Goal: Transaction & Acquisition: Purchase product/service

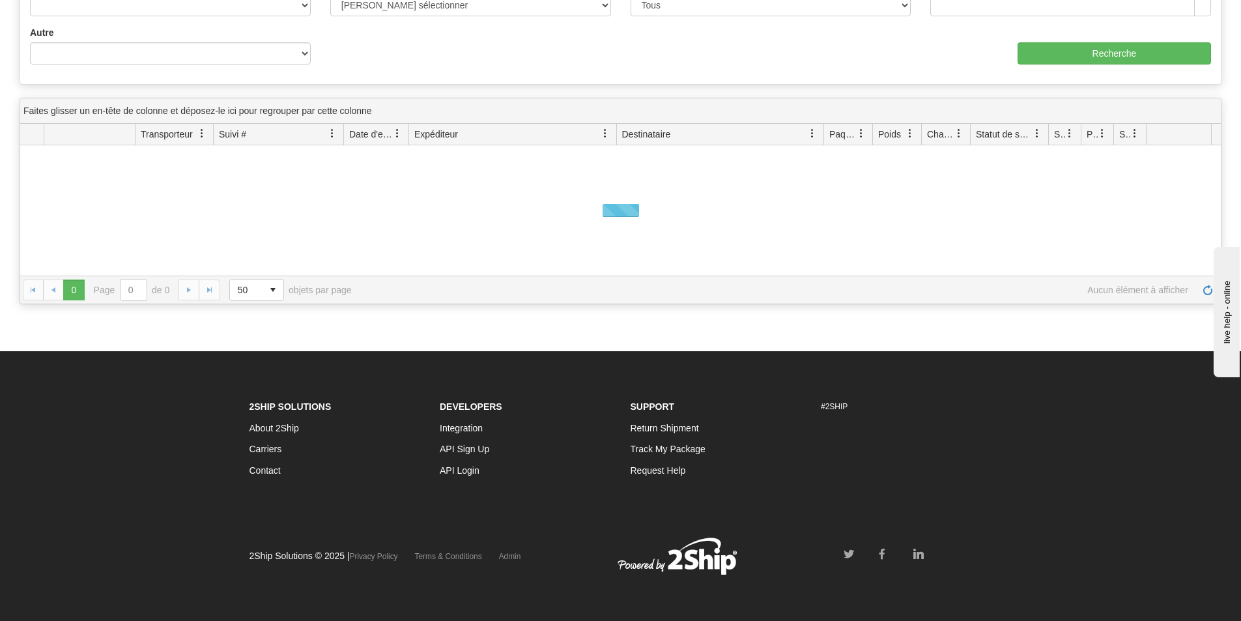
scroll to position [283, 0]
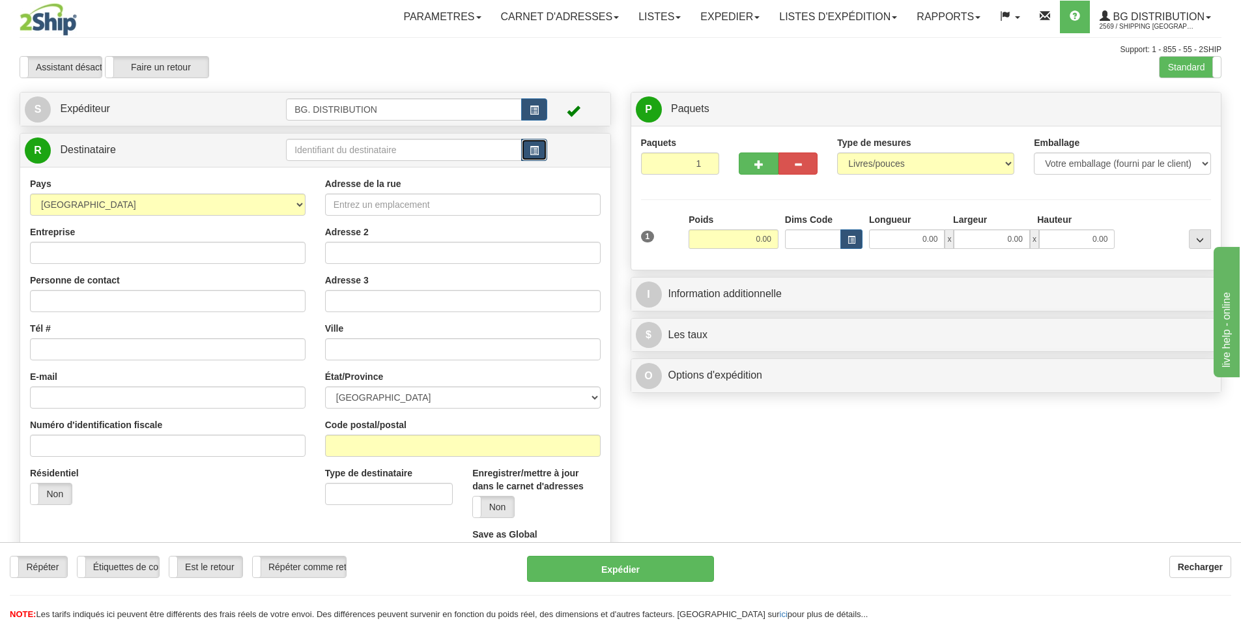
click at [528, 152] on button "button" at bounding box center [534, 150] width 26 height 22
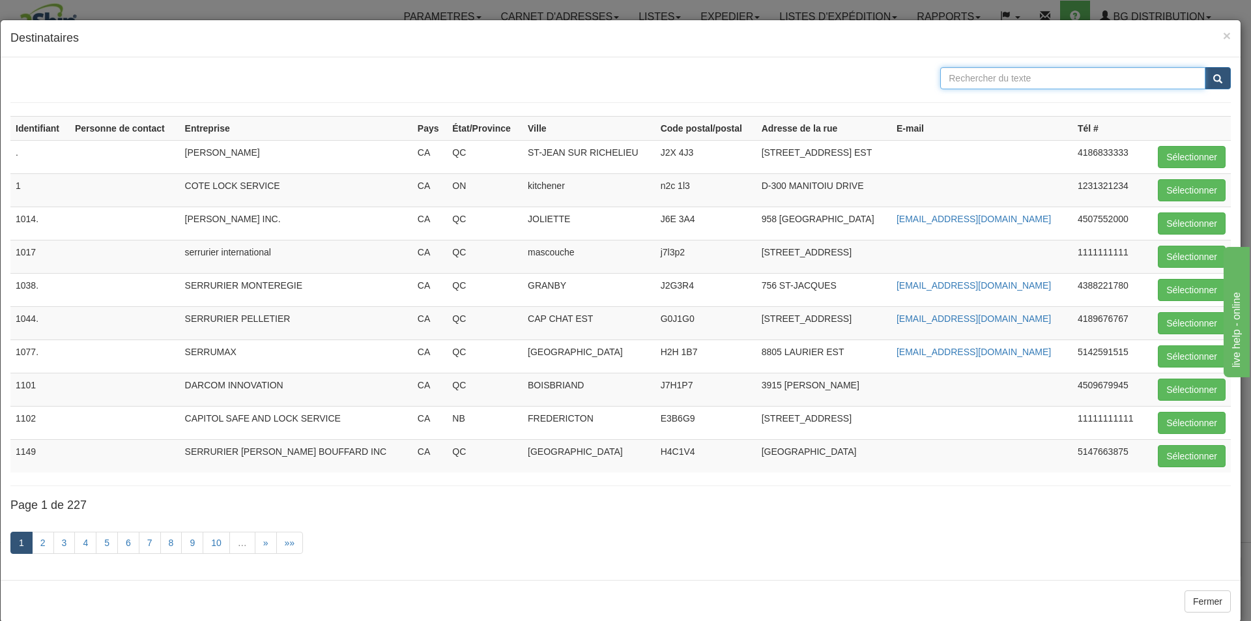
click at [993, 80] on input "text" at bounding box center [1072, 78] width 265 height 22
type input "CANAM"
click at [1213, 83] on button "submit" at bounding box center [1217, 78] width 26 height 22
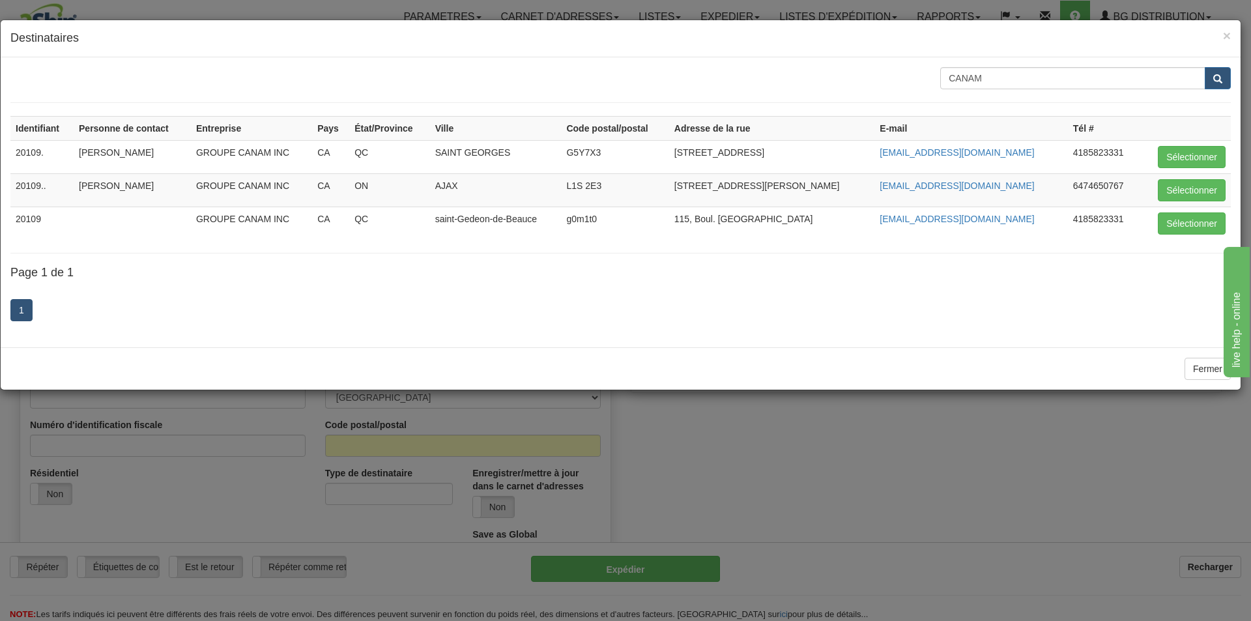
click at [1221, 32] on h4 "Destinataires" at bounding box center [620, 38] width 1220 height 17
click at [1193, 219] on button "Sélectionner" at bounding box center [1191, 223] width 68 height 22
type input "20109"
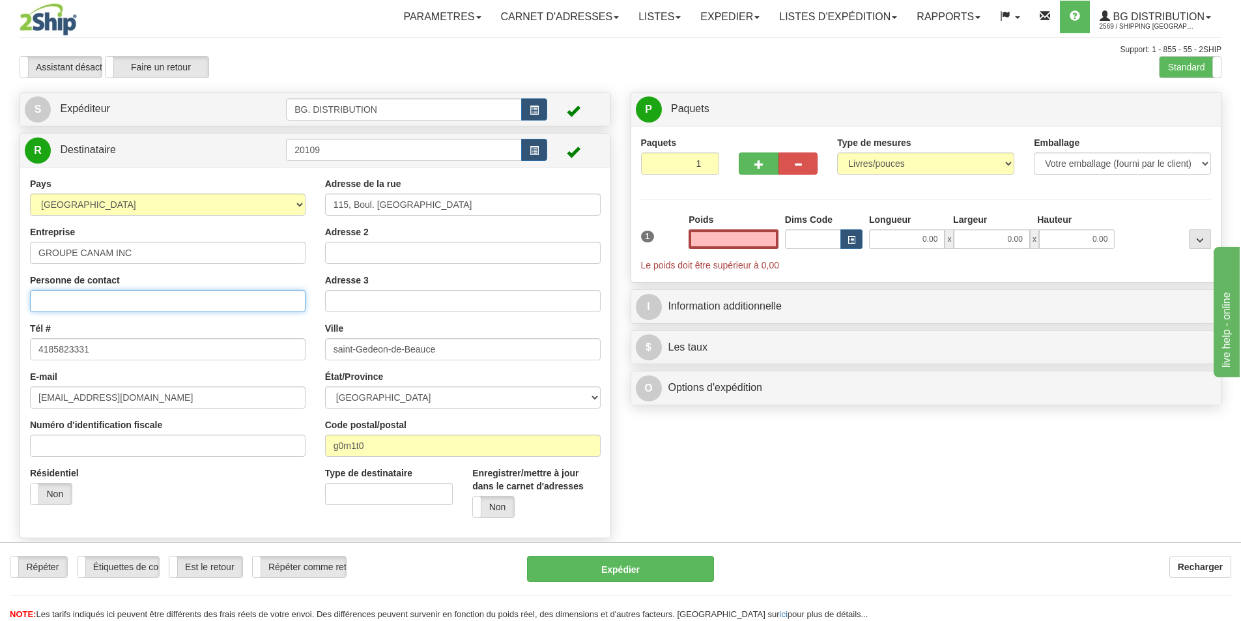
type input "0.00"
click at [107, 298] on input "Personne de contact" at bounding box center [168, 301] width 276 height 22
type input "[PERSON_NAME]"
click at [733, 239] on input "0.00" at bounding box center [733, 239] width 90 height 20
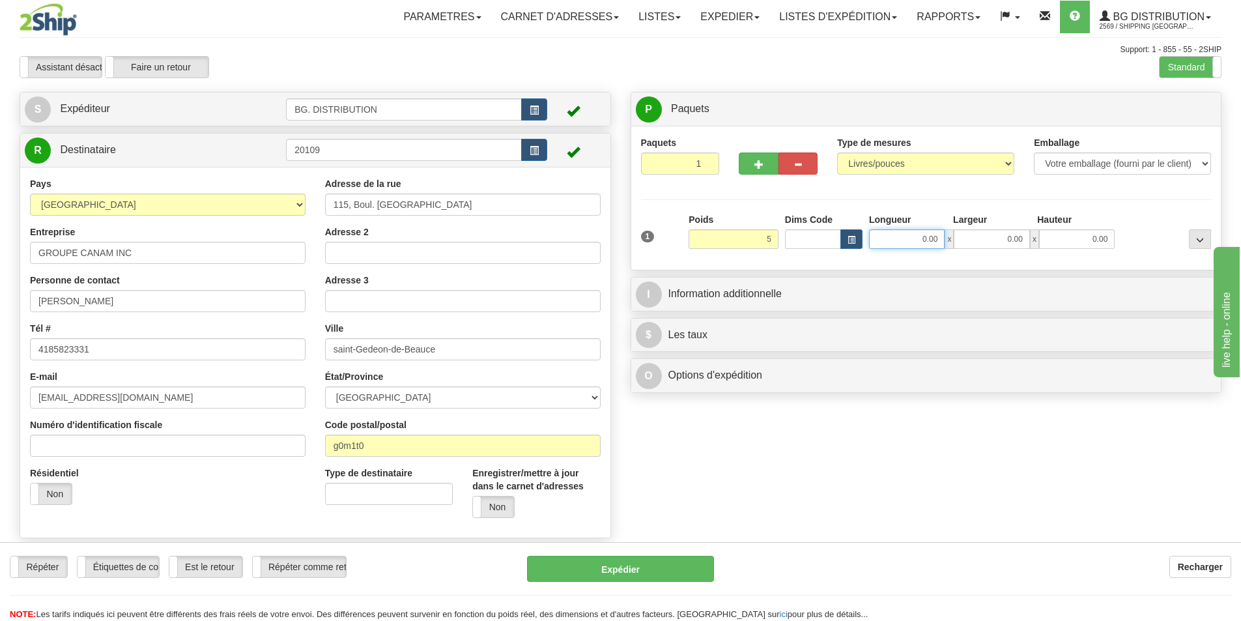
type input "5.00"
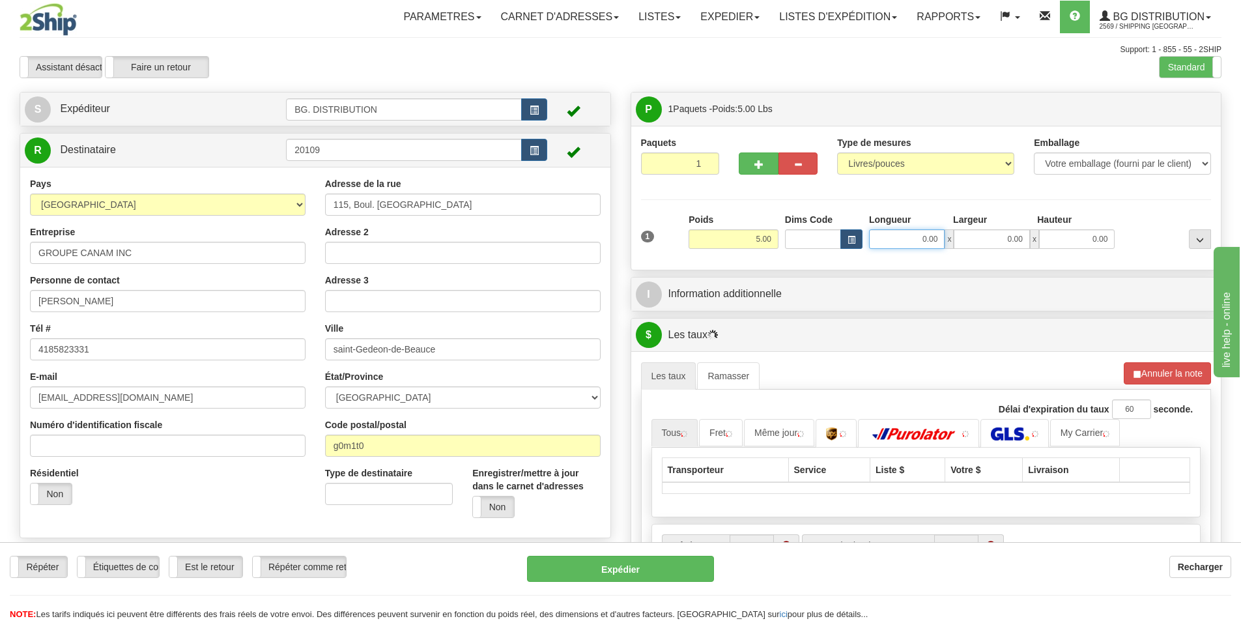
click at [923, 244] on input "0.00" at bounding box center [907, 239] width 76 height 20
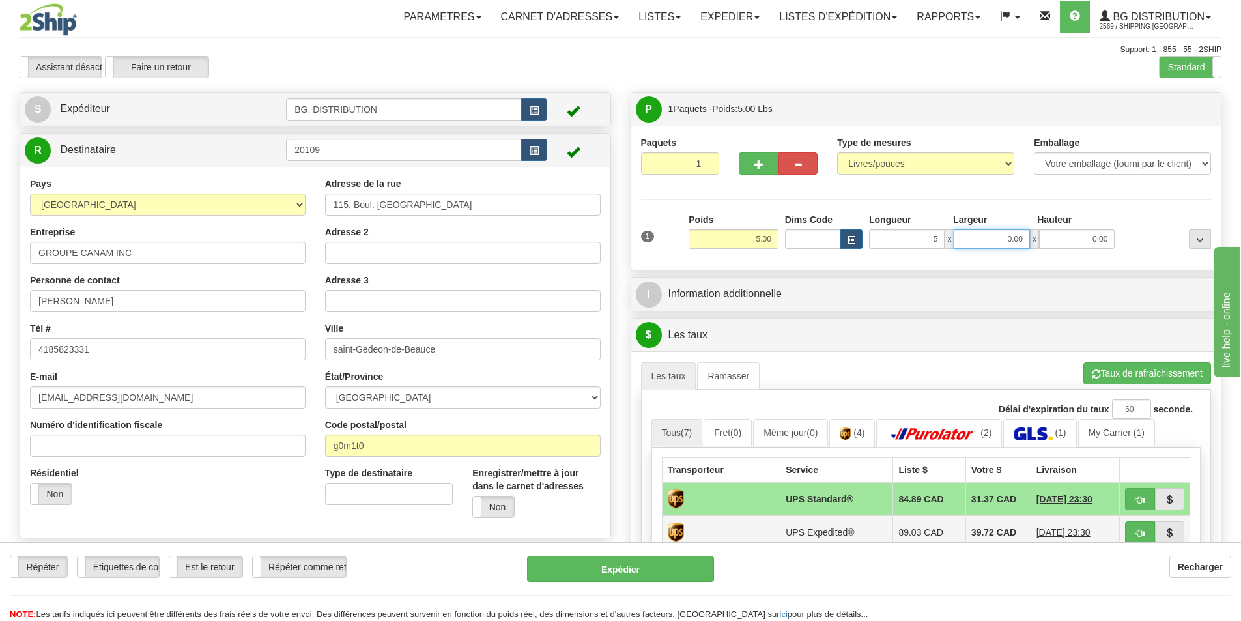
type input "5.00"
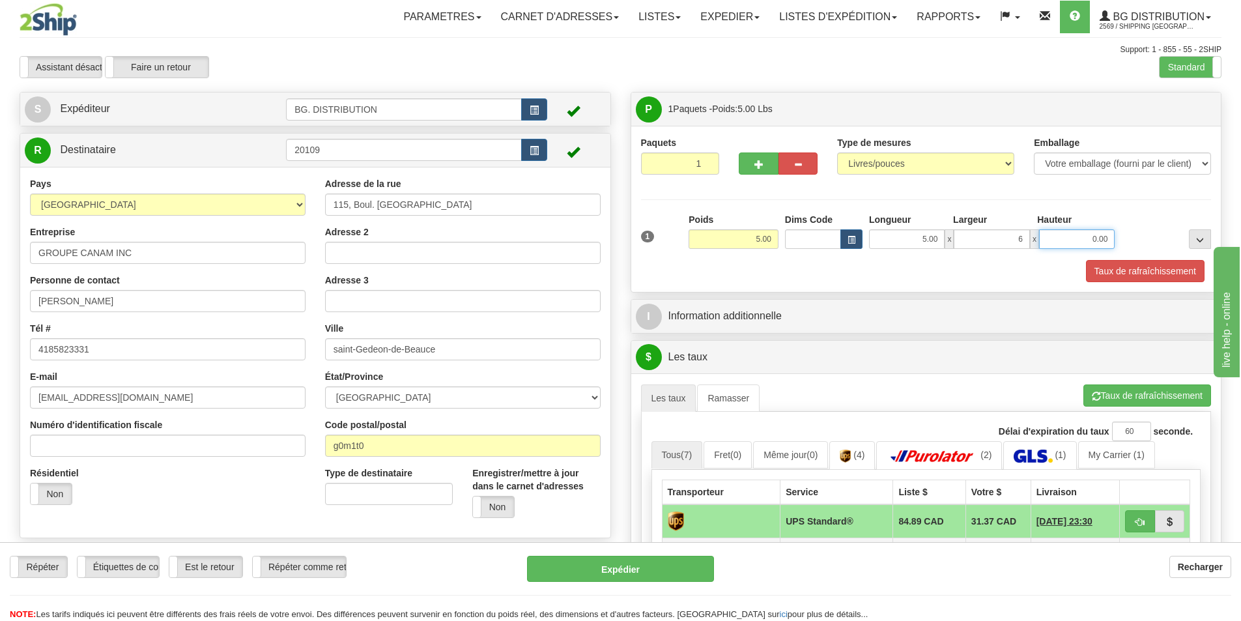
type input "6.00"
type input "8"
click at [1109, 236] on input "10" at bounding box center [1077, 239] width 76 height 20
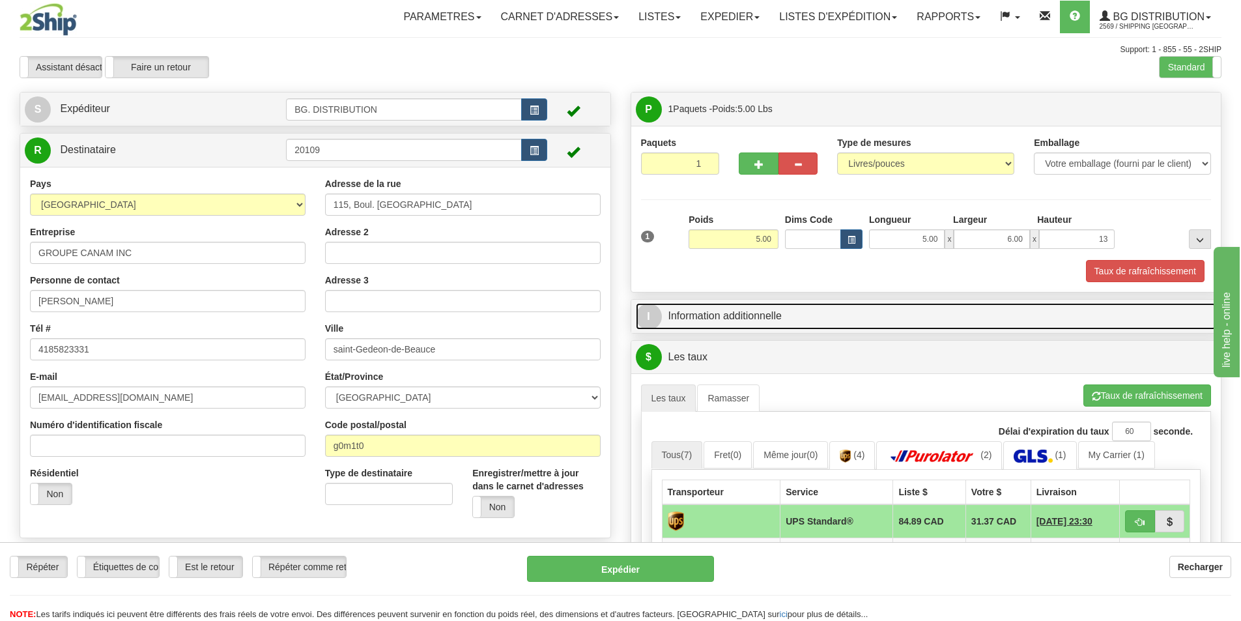
type input "13.00"
click at [828, 317] on link "I Information additionnelle" at bounding box center [926, 316] width 581 height 27
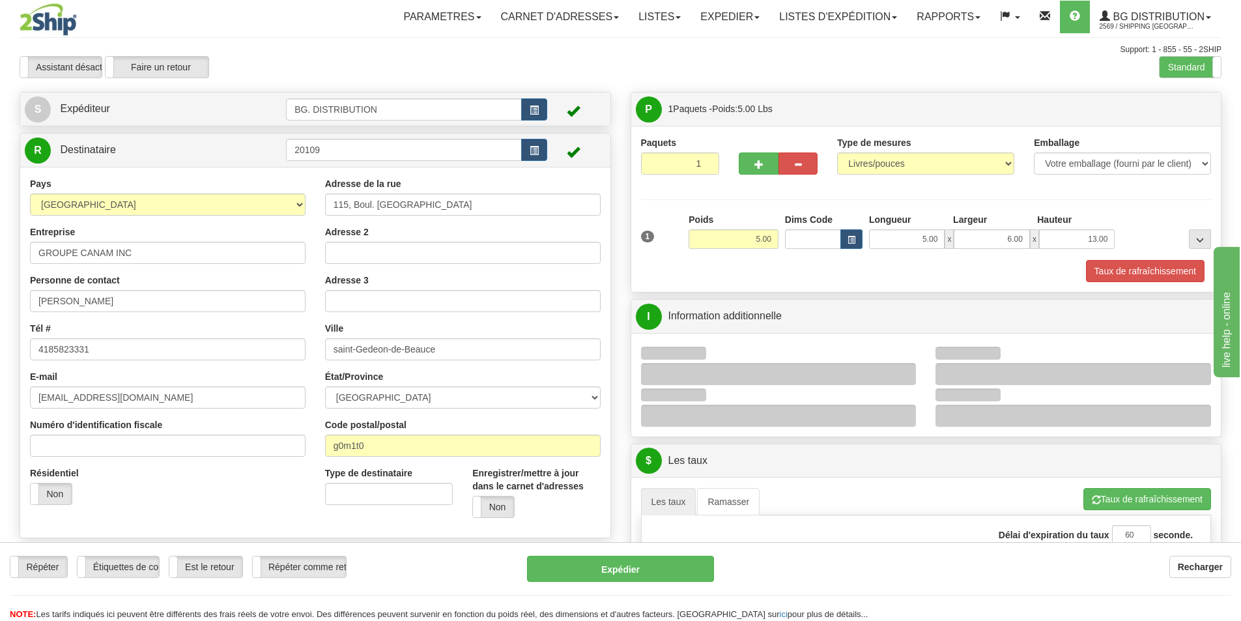
click at [974, 374] on div at bounding box center [1073, 374] width 276 height 22
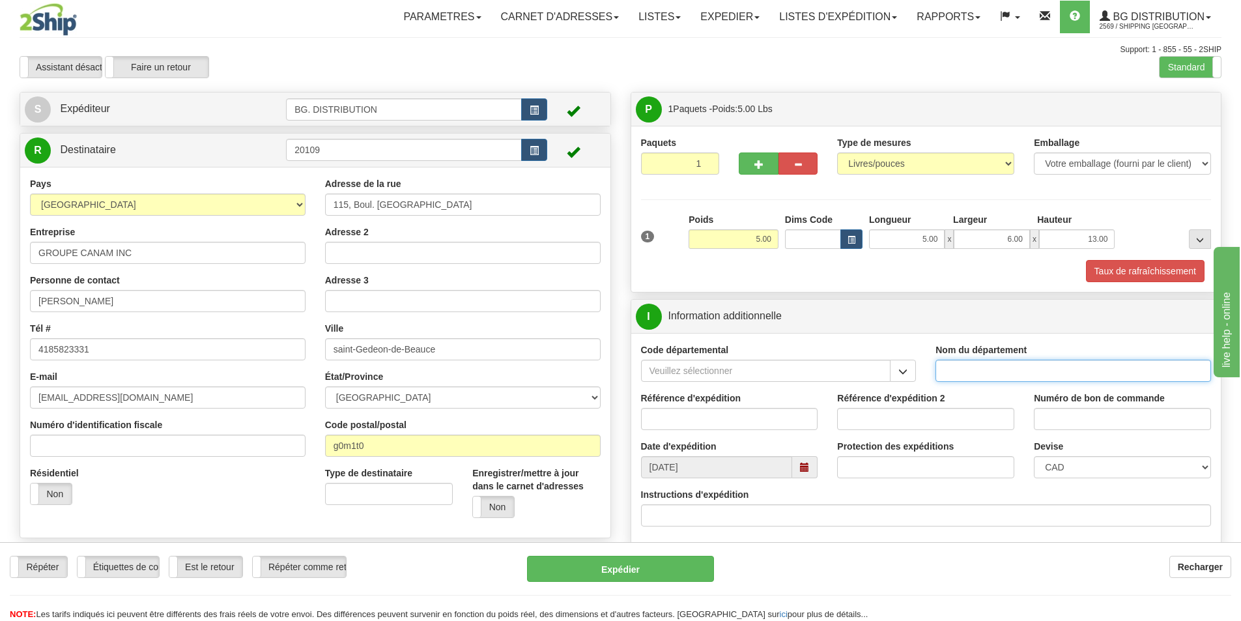
click at [975, 375] on input "Nom du département" at bounding box center [1073, 371] width 276 height 22
type input "."
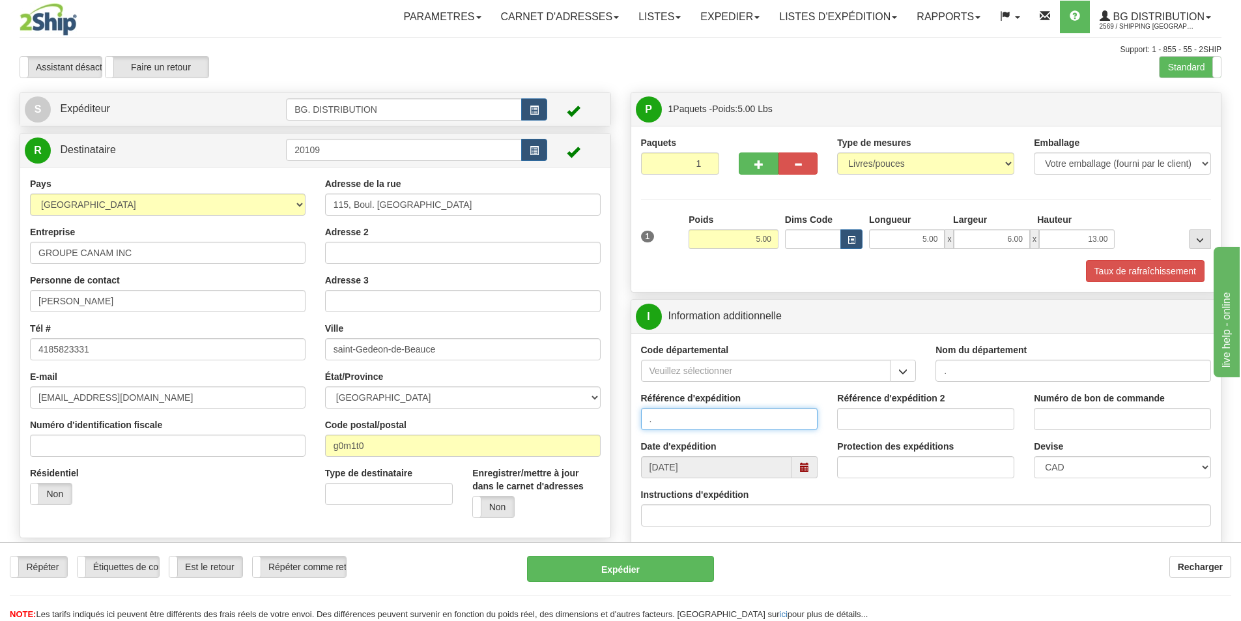
type input "."
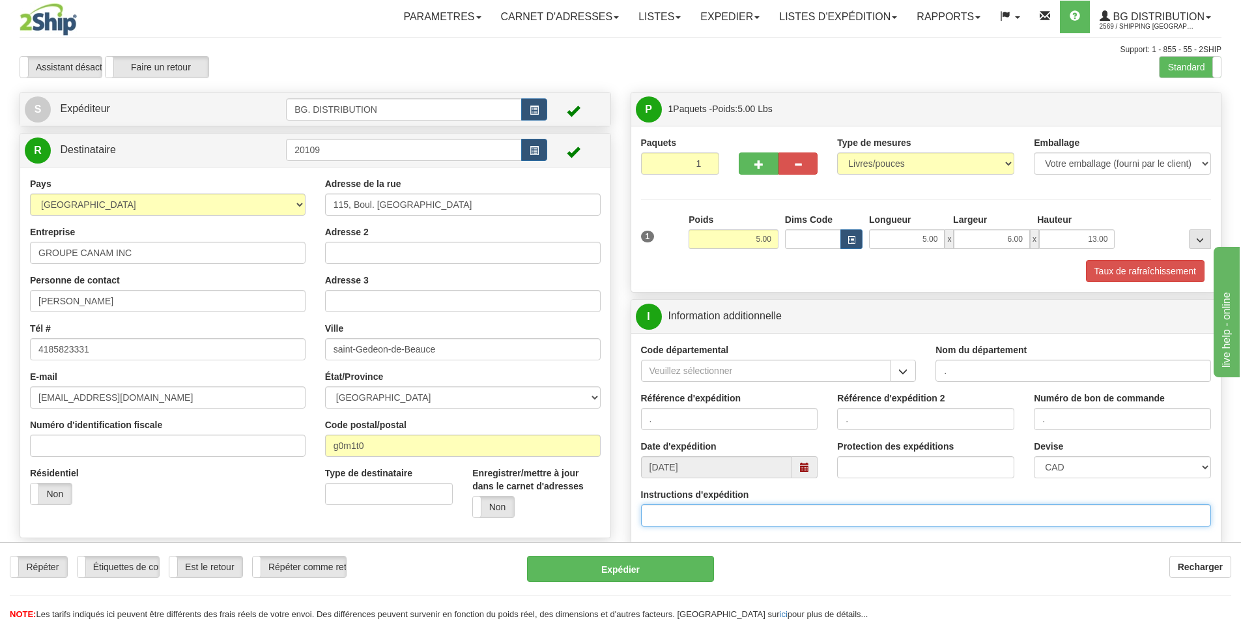
click at [699, 504] on input "Instructions d'expédition" at bounding box center [926, 515] width 571 height 22
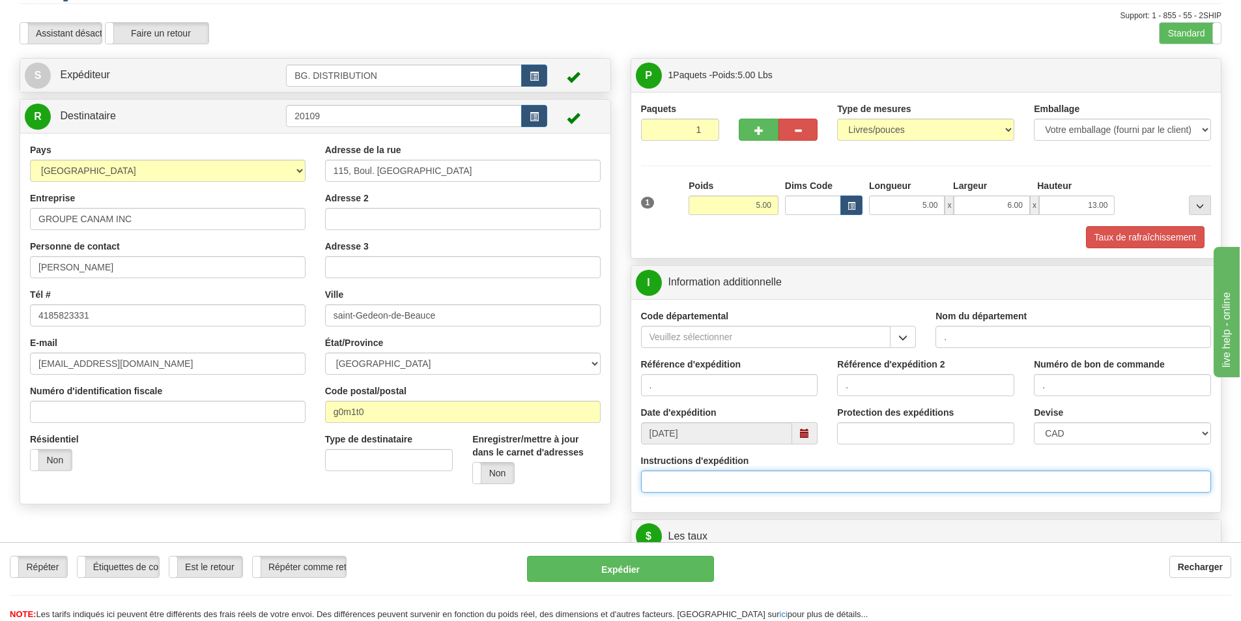
scroll to position [130, 0]
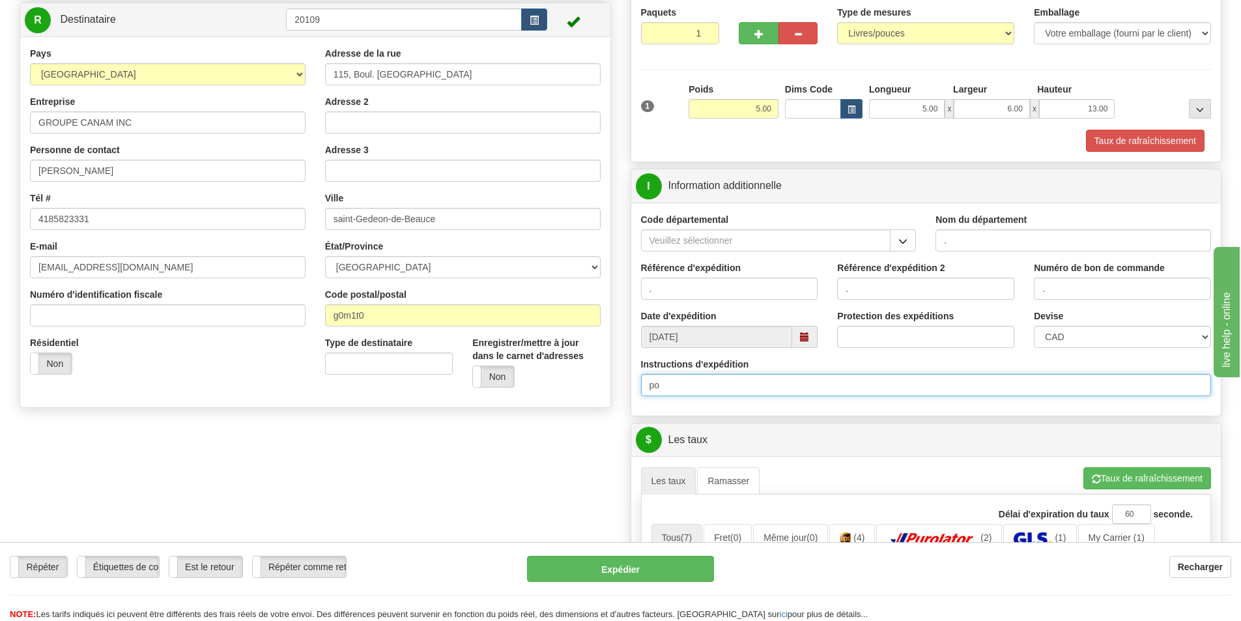
type input "p"
type input "A/S [PERSON_NAME]"
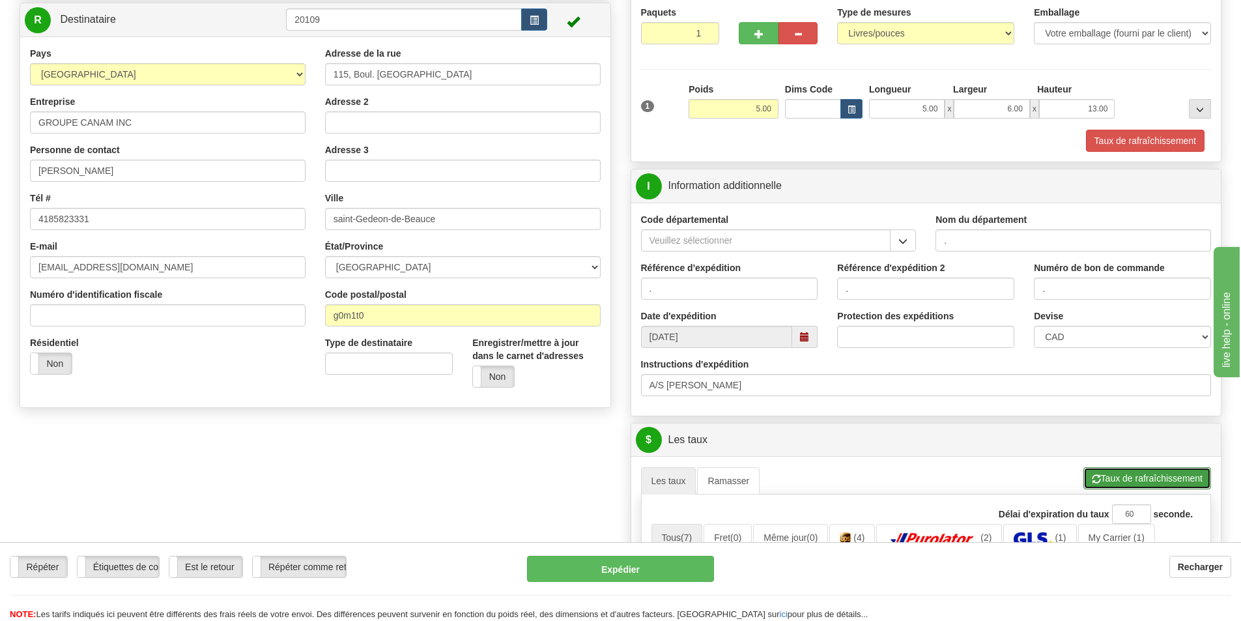
click at [1153, 486] on button "Taux de rafraîchissement" at bounding box center [1147, 478] width 128 height 22
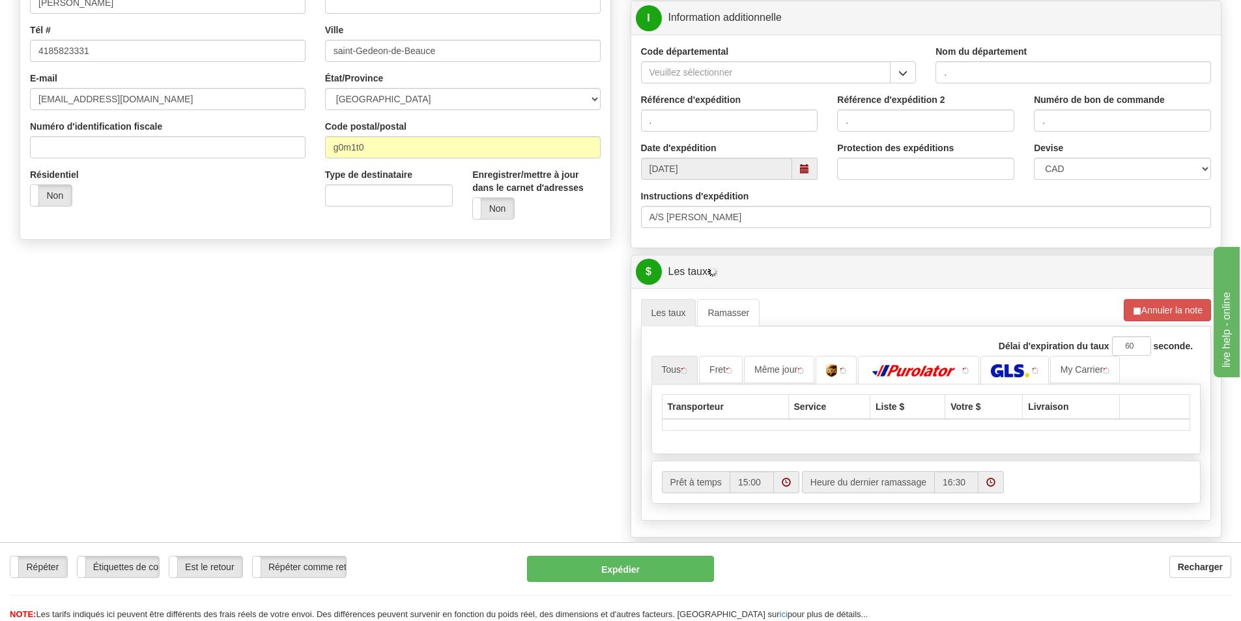
scroll to position [391, 0]
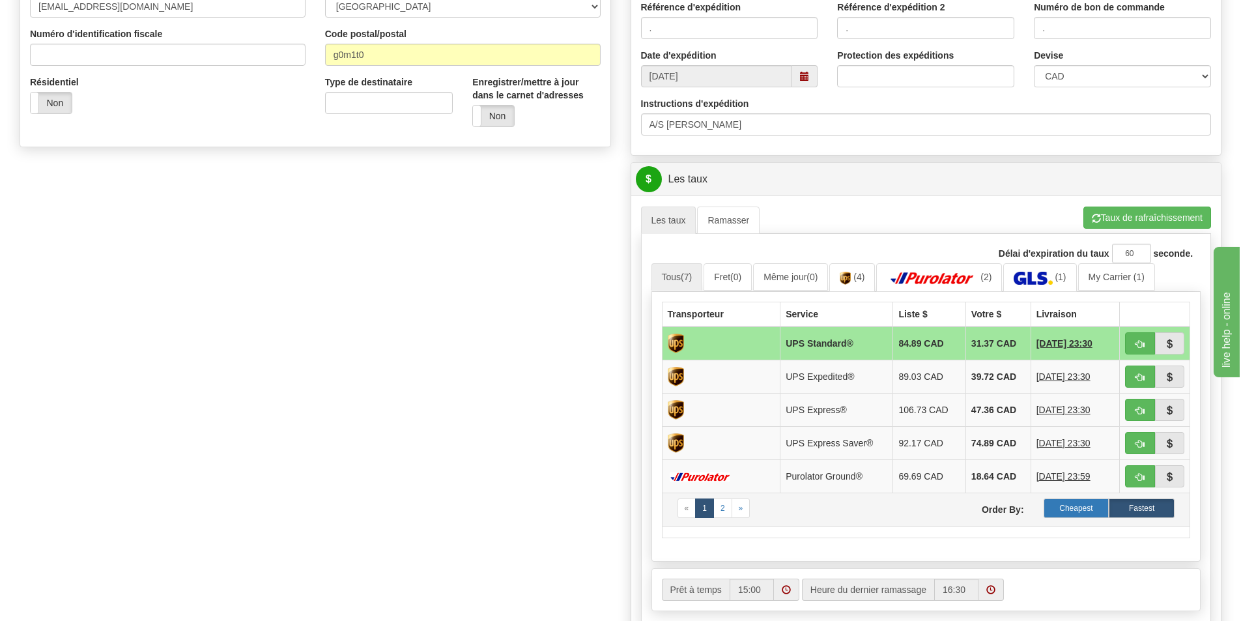
click at [1079, 505] on label "Cheapest" at bounding box center [1076, 508] width 66 height 20
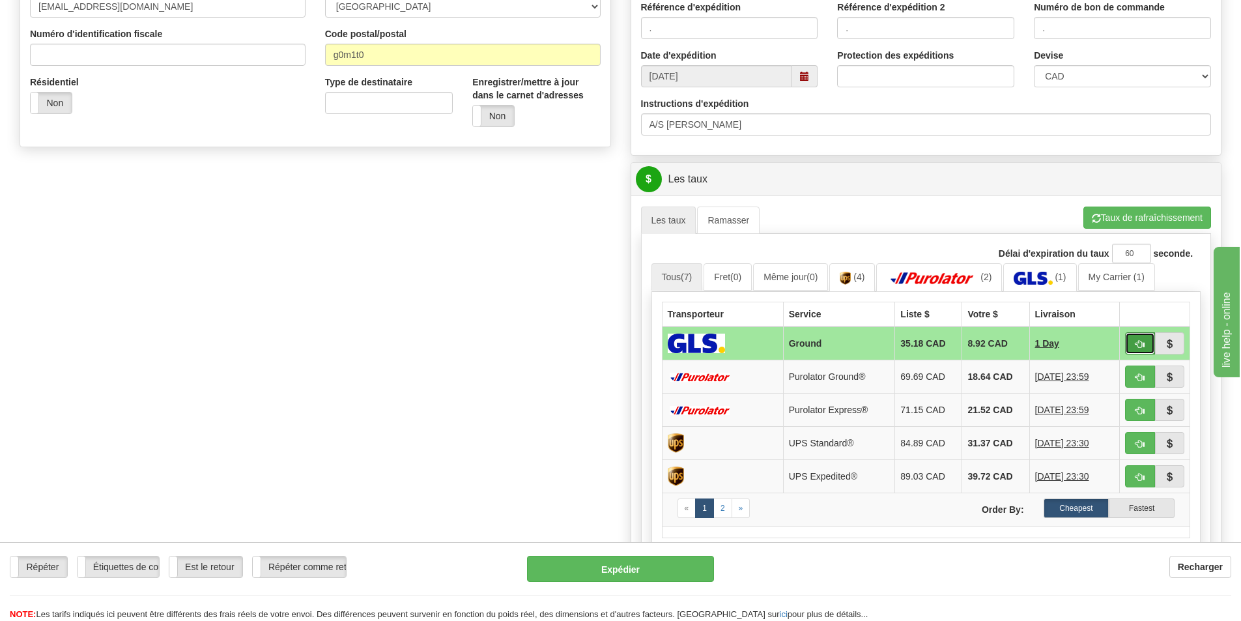
click at [1140, 341] on span "button" at bounding box center [1139, 344] width 9 height 8
type input "1"
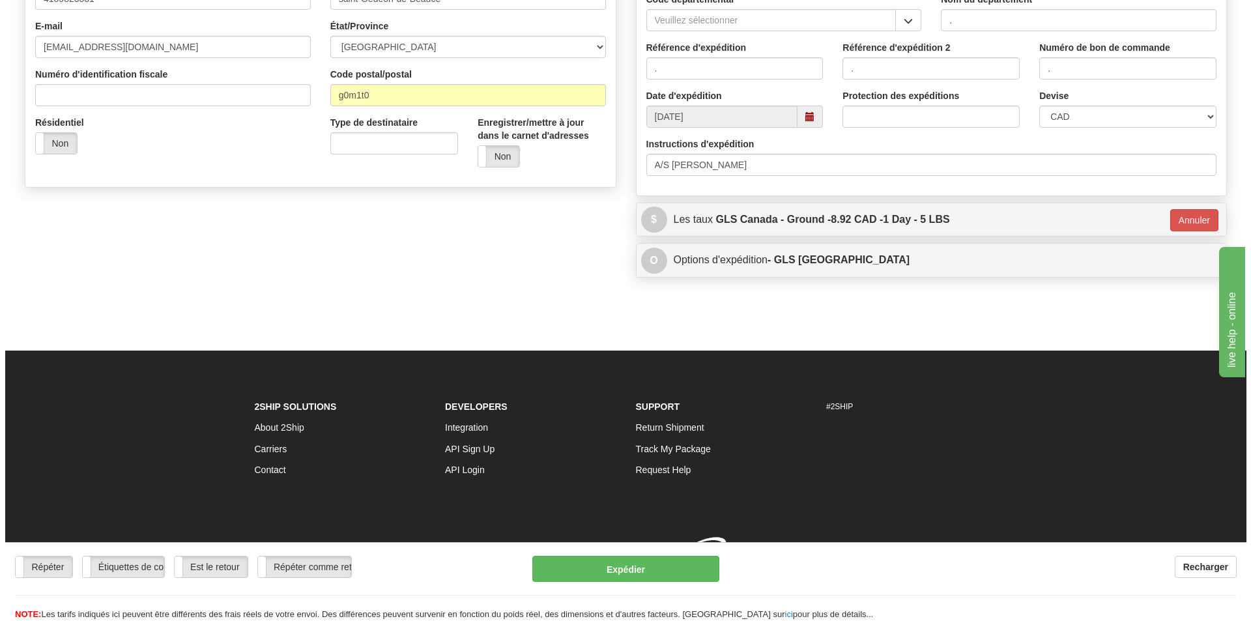
scroll to position [369, 0]
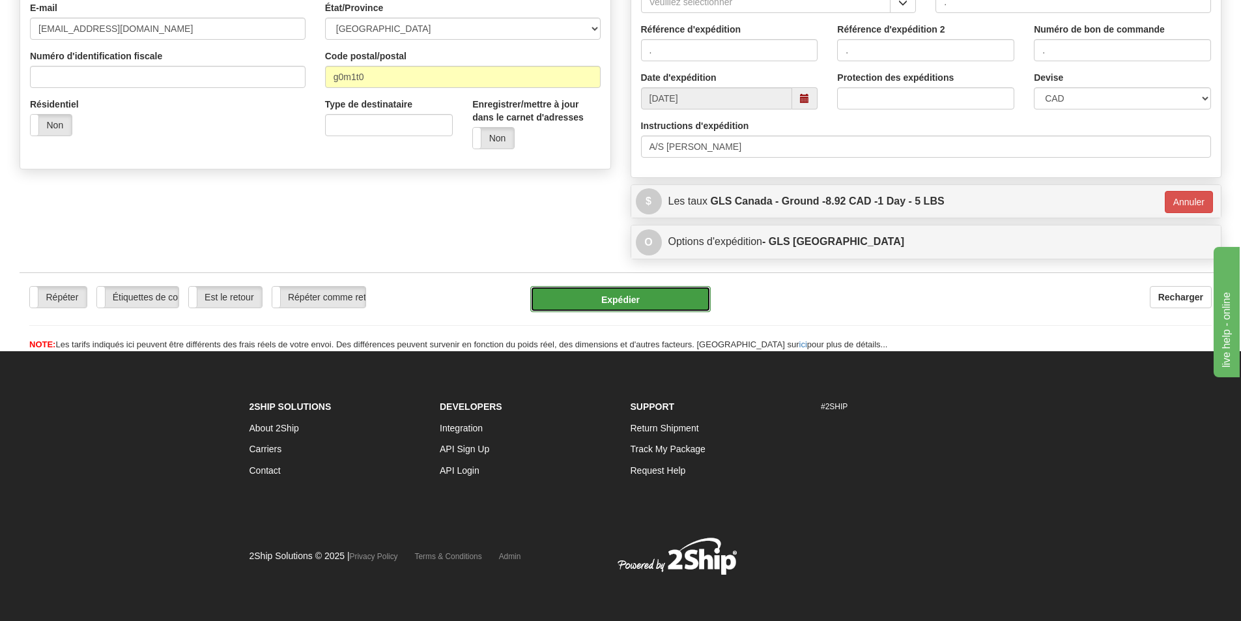
click at [628, 296] on button "Expédier" at bounding box center [620, 299] width 180 height 26
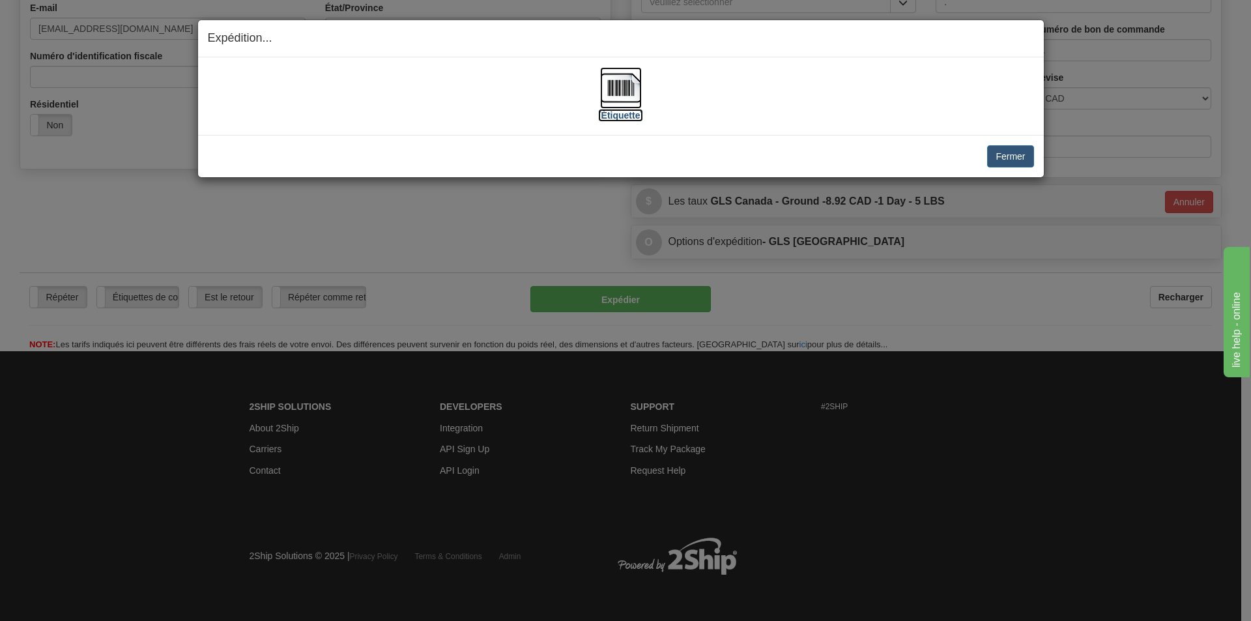
click at [631, 98] on img at bounding box center [621, 88] width 42 height 42
